Goal: Navigation & Orientation: Find specific page/section

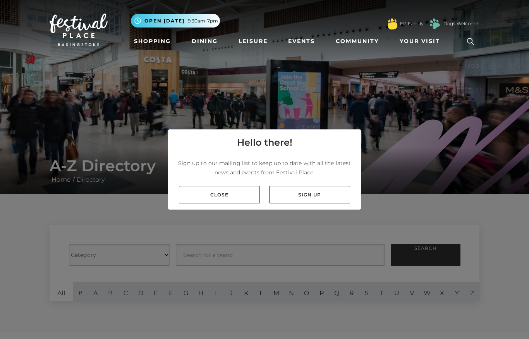
click at [237, 203] on link "Close" at bounding box center [219, 194] width 81 height 17
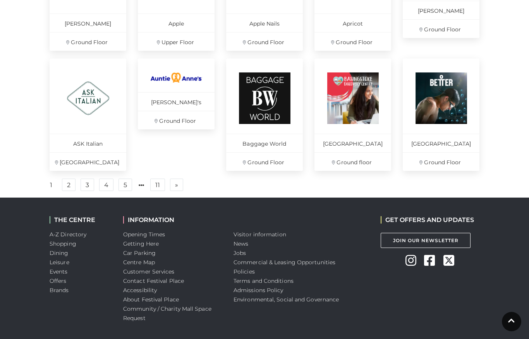
scroll to position [544, 0]
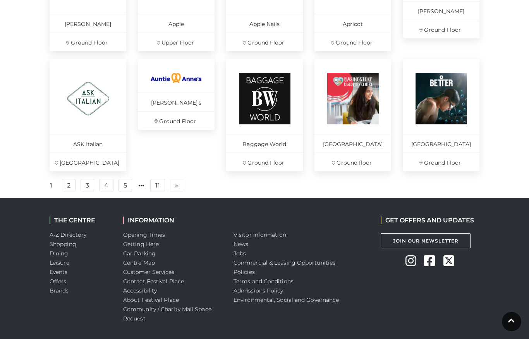
click at [74, 190] on link "2" at bounding box center [69, 185] width 14 height 12
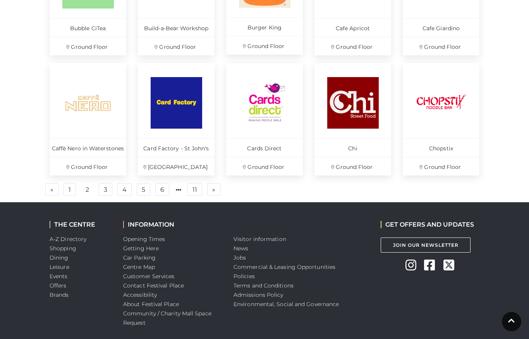
scroll to position [541, 0]
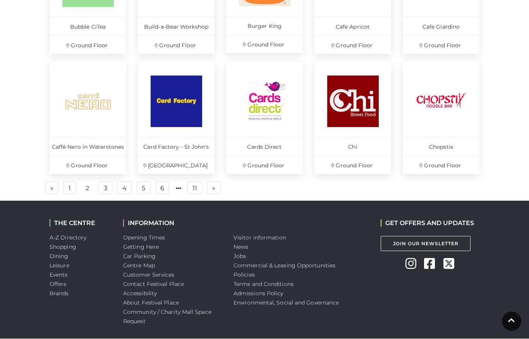
click at [105, 189] on link "3" at bounding box center [106, 188] width 14 height 12
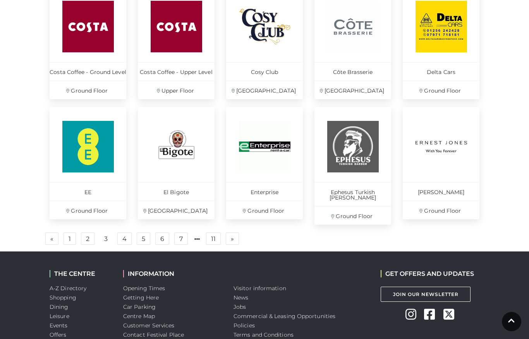
scroll to position [499, 0]
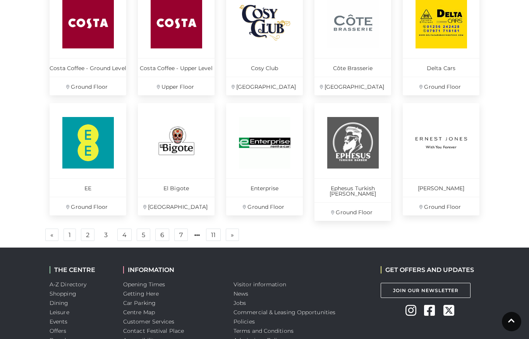
click at [125, 231] on link "4" at bounding box center [124, 234] width 14 height 12
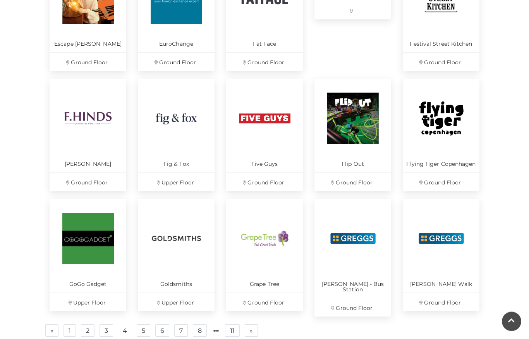
scroll to position [404, 0]
click at [267, 119] on img at bounding box center [264, 118] width 51 height 51
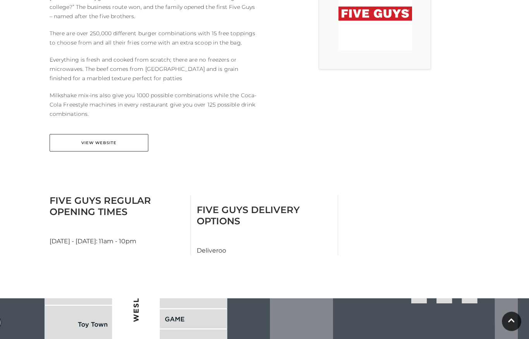
scroll to position [267, 0]
click at [84, 134] on link "View Website" at bounding box center [99, 142] width 99 height 17
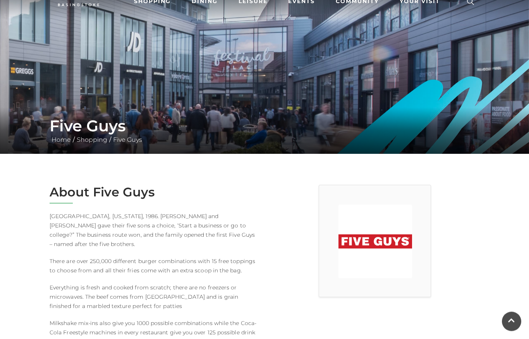
scroll to position [0, 0]
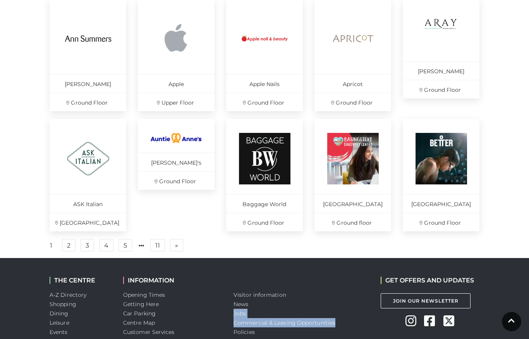
scroll to position [483, 0]
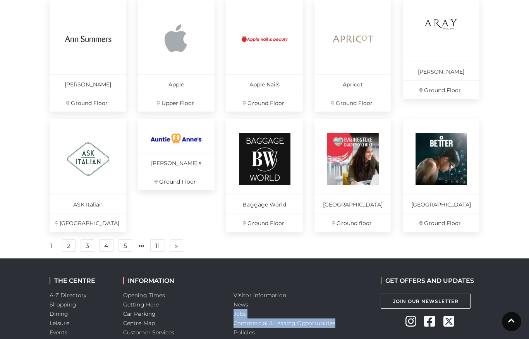
click at [127, 250] on link "5" at bounding box center [125, 245] width 14 height 12
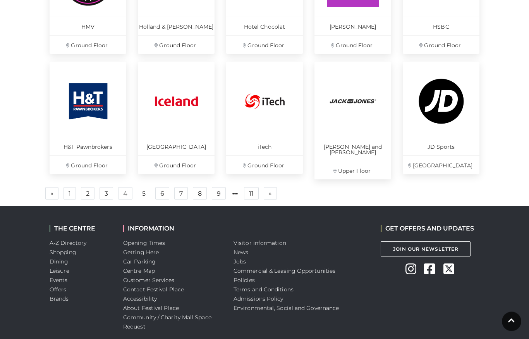
scroll to position [541, 0]
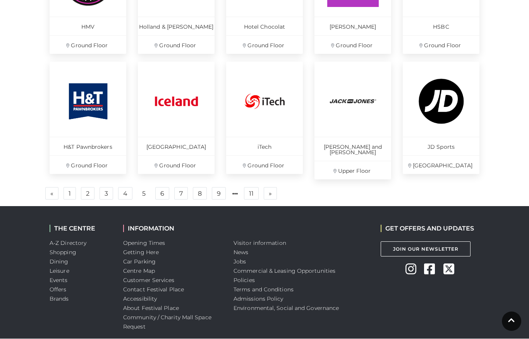
click at [145, 188] on link "5" at bounding box center [143, 194] width 13 height 12
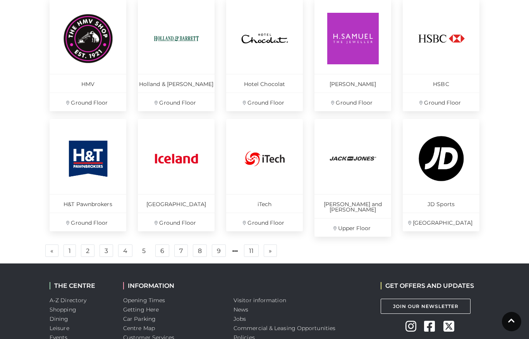
scroll to position [502, 0]
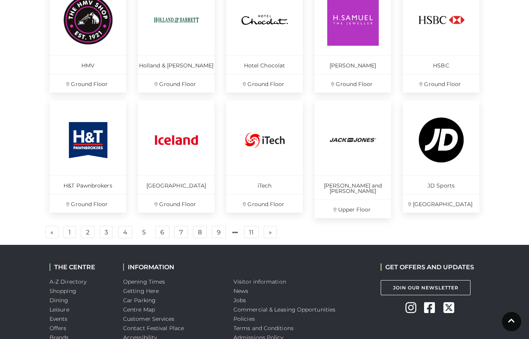
click at [163, 226] on link "6" at bounding box center [162, 232] width 14 height 12
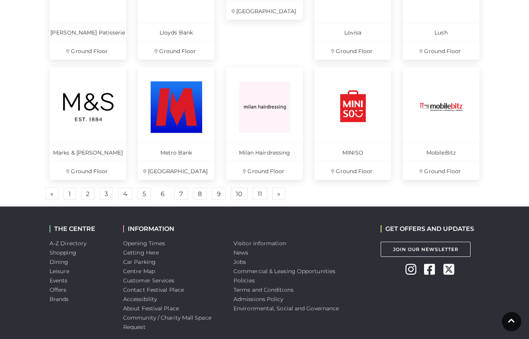
scroll to position [546, 0]
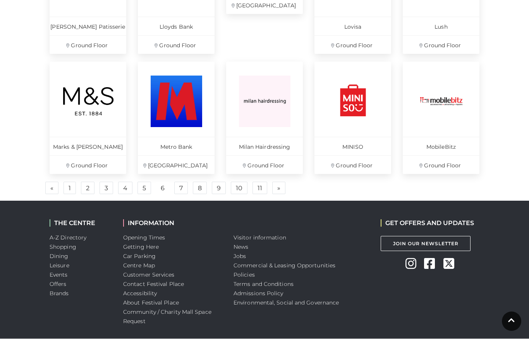
click at [182, 191] on link "7" at bounding box center [181, 188] width 14 height 12
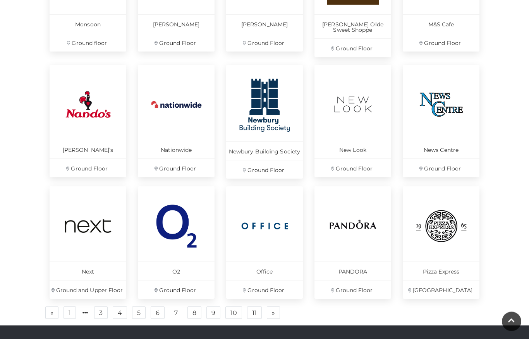
scroll to position [425, 0]
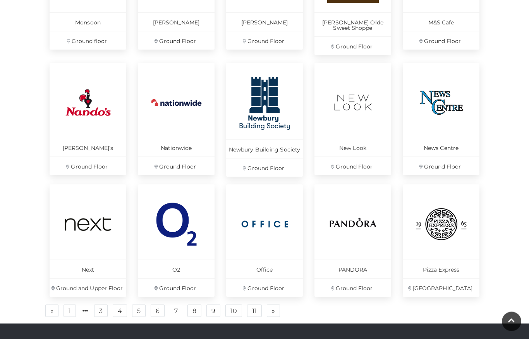
click at [56, 75] on link "Nando’s Ground Floor" at bounding box center [88, 119] width 77 height 112
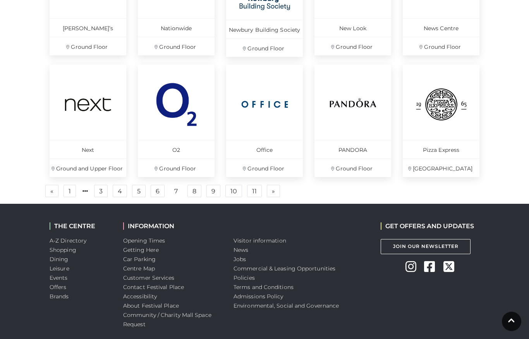
scroll to position [548, 0]
